Goal: Task Accomplishment & Management: Use online tool/utility

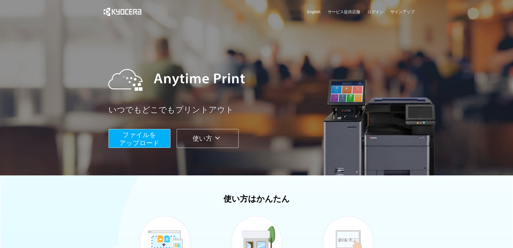
click at [162, 143] on button "ファイルを ​​アップロード" at bounding box center [140, 138] width 62 height 19
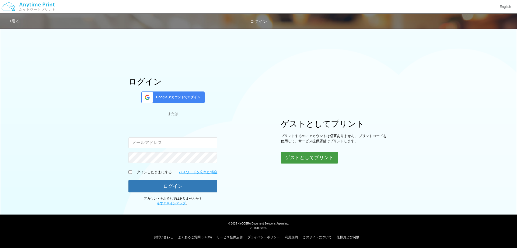
click at [305, 153] on button "ゲストとしてプリント" at bounding box center [309, 157] width 57 height 12
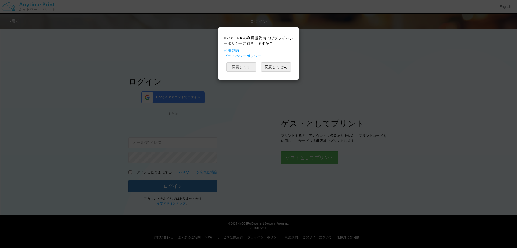
click at [251, 68] on button "同意します" at bounding box center [242, 66] width 30 height 9
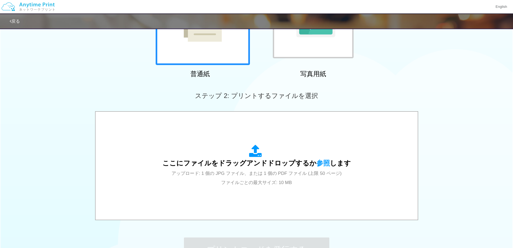
scroll to position [108, 0]
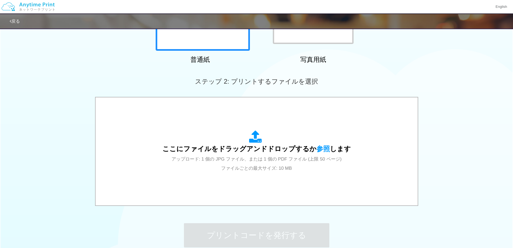
click at [220, 117] on div "ここにファイルをドラッグアンドドロップするか 参照 します アップロード: 1 個の JPG ファイル、または 1 個の PDF ファイル (上限 50 ペー…" at bounding box center [257, 151] width 312 height 97
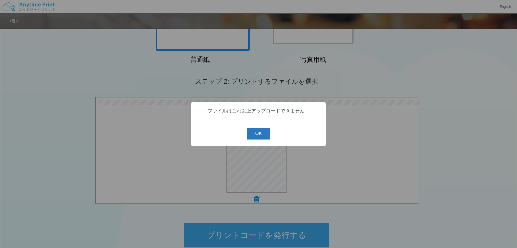
click at [259, 134] on button "OK" at bounding box center [259, 133] width 24 height 12
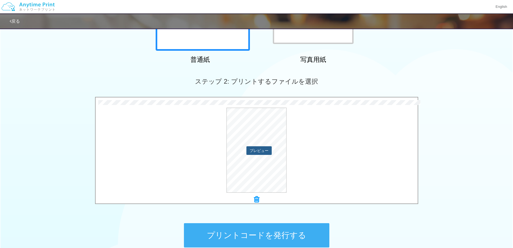
click at [257, 152] on button "プレビュー" at bounding box center [259, 150] width 25 height 9
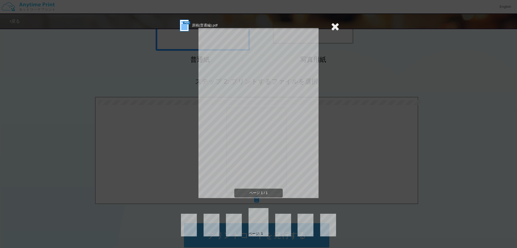
click at [331, 27] on icon at bounding box center [335, 26] width 8 height 11
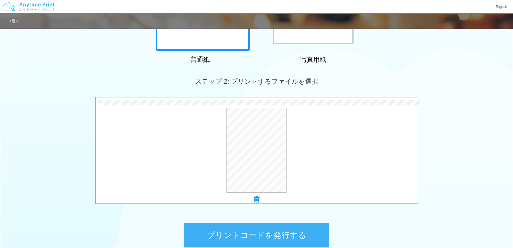
click at [256, 199] on icon at bounding box center [256, 199] width 5 height 7
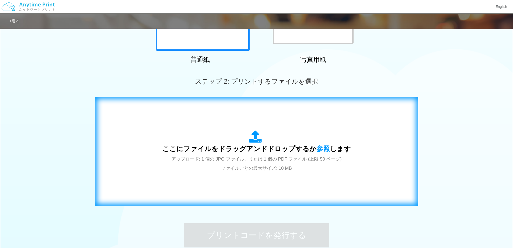
click at [261, 152] on span "ここにファイルをドラッグアンドドロップするか 参照 します" at bounding box center [256, 149] width 189 height 8
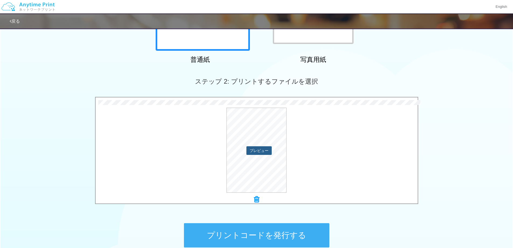
click at [256, 149] on button "プレビュー" at bounding box center [259, 150] width 25 height 9
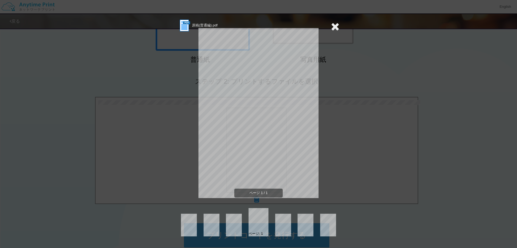
click at [339, 30] on icon at bounding box center [335, 26] width 8 height 11
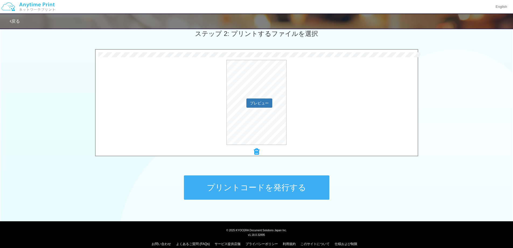
scroll to position [162, 0]
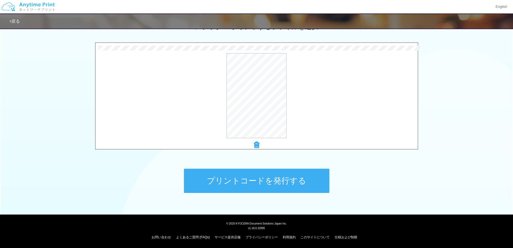
click at [299, 185] on button "プリントコードを発行する" at bounding box center [257, 180] width 146 height 24
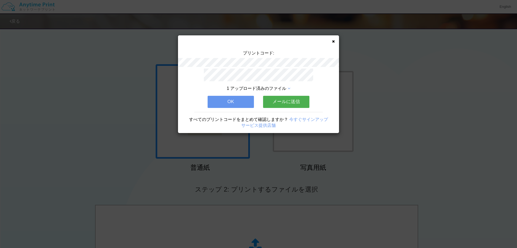
click at [244, 98] on button "OK" at bounding box center [231, 102] width 46 height 12
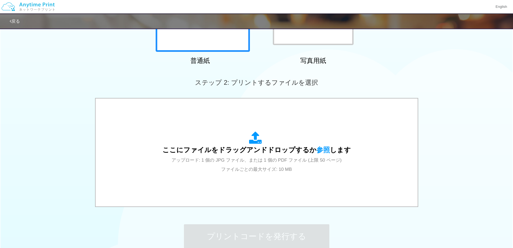
scroll to position [108, 0]
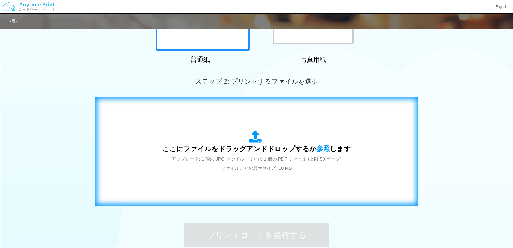
click at [244, 132] on div "ここにファイルをドラッグアンドドロップするか 参照 します アップロード: 1 個の JPG ファイル、または 1 個の PDF ファイル (上限 50 ペー…" at bounding box center [256, 151] width 189 height 42
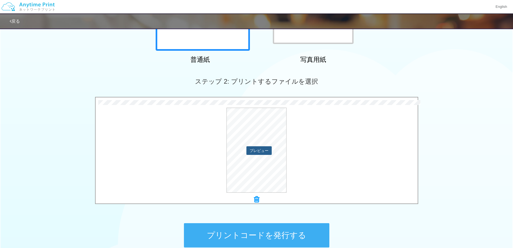
click at [267, 150] on button "プレビュー" at bounding box center [259, 150] width 25 height 9
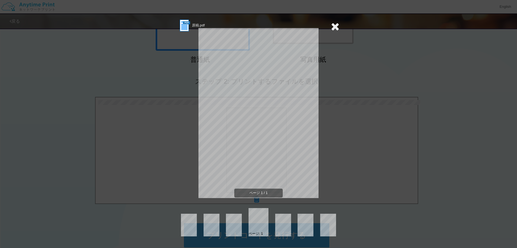
click at [336, 28] on icon at bounding box center [335, 26] width 8 height 11
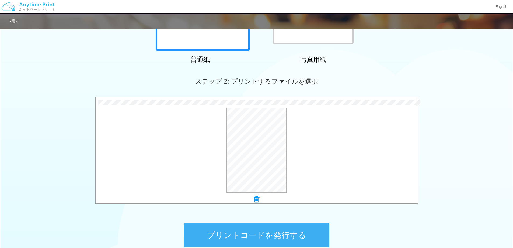
click at [296, 227] on button "プリントコードを発行する" at bounding box center [257, 235] width 146 height 24
